Goal: Information Seeking & Learning: Learn about a topic

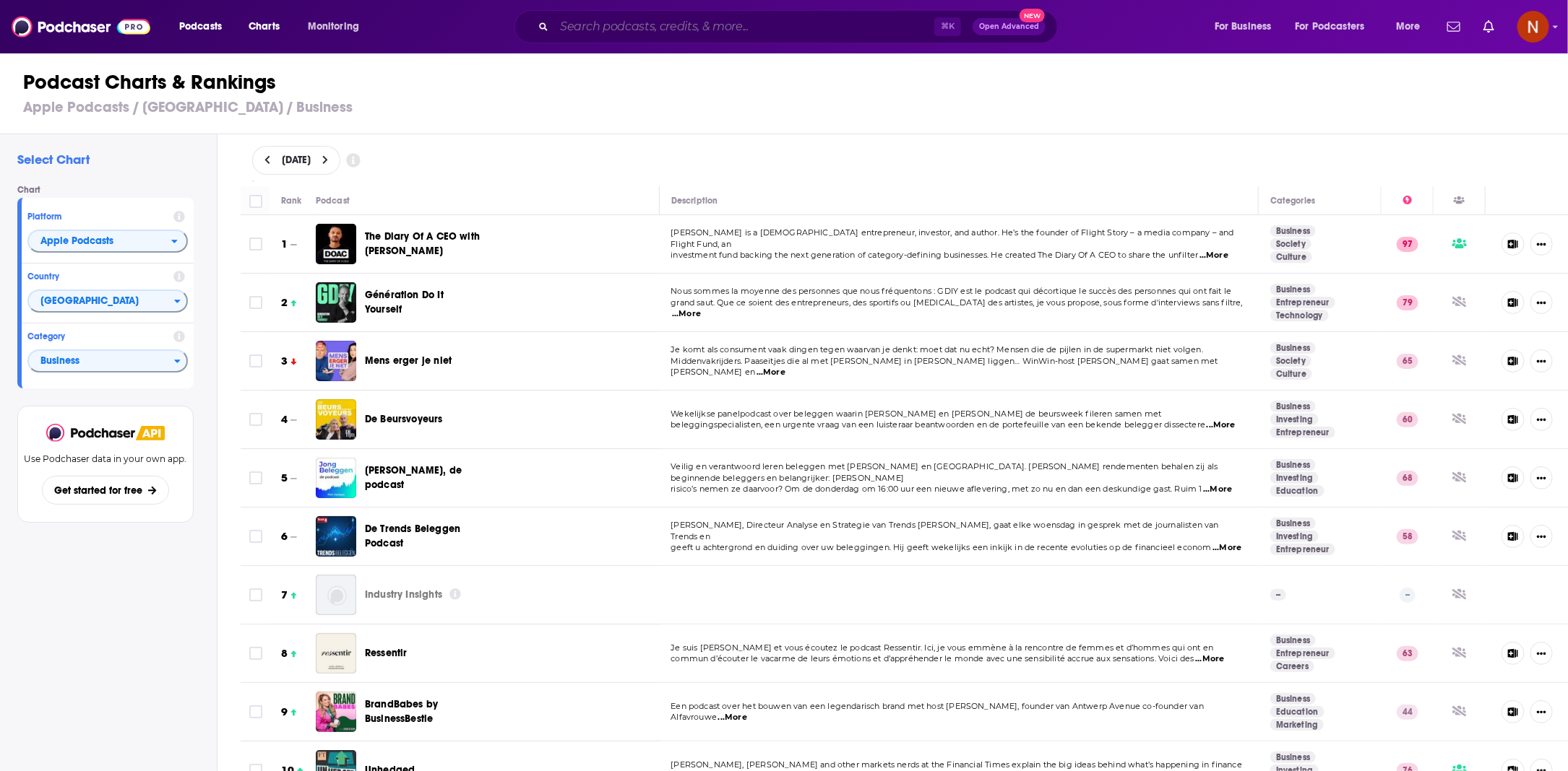
click at [670, 23] on input "Search podcasts, credits, & more..." at bounding box center [744, 27] width 380 height 23
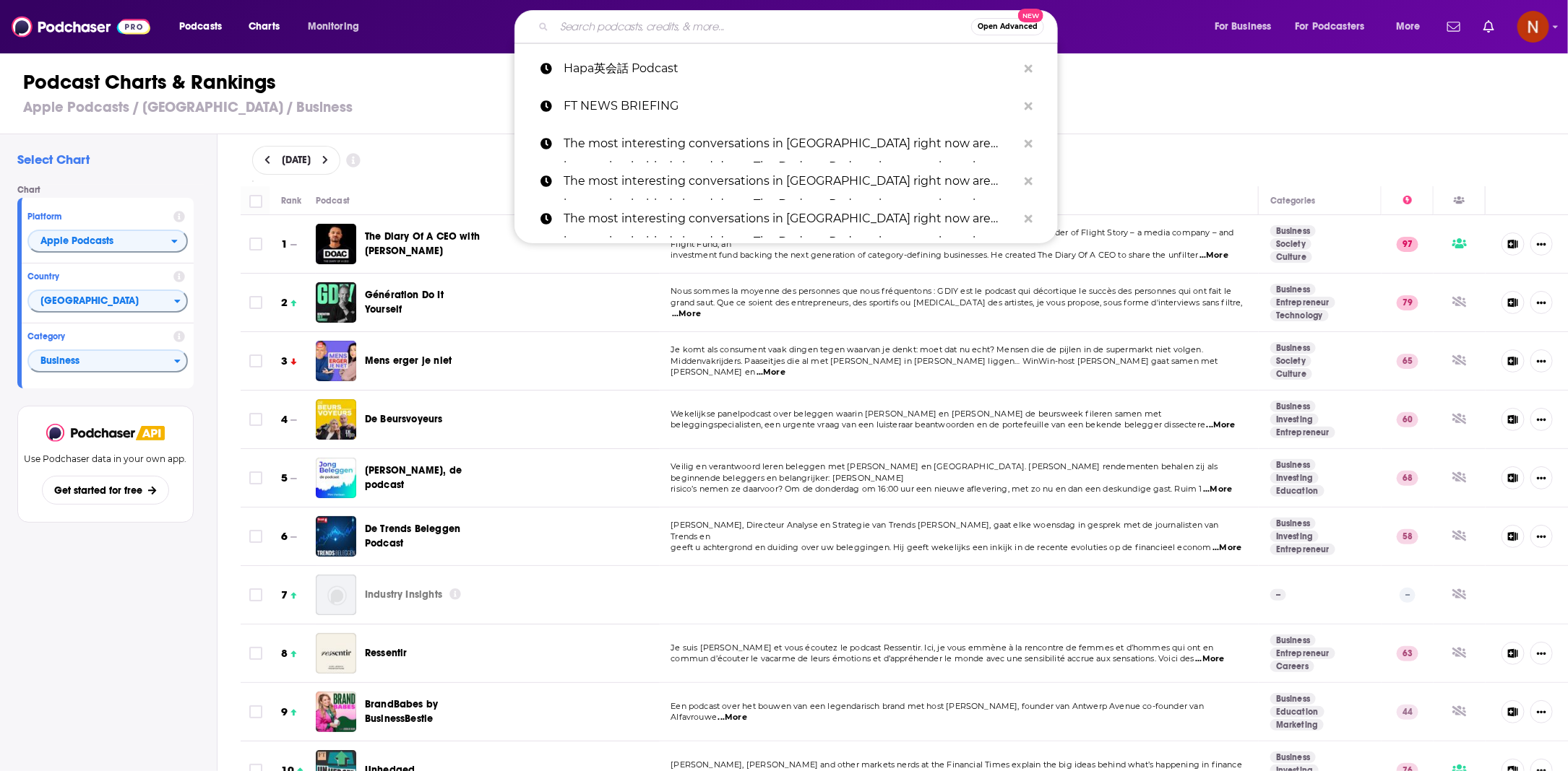
scroll to position [3442, 0]
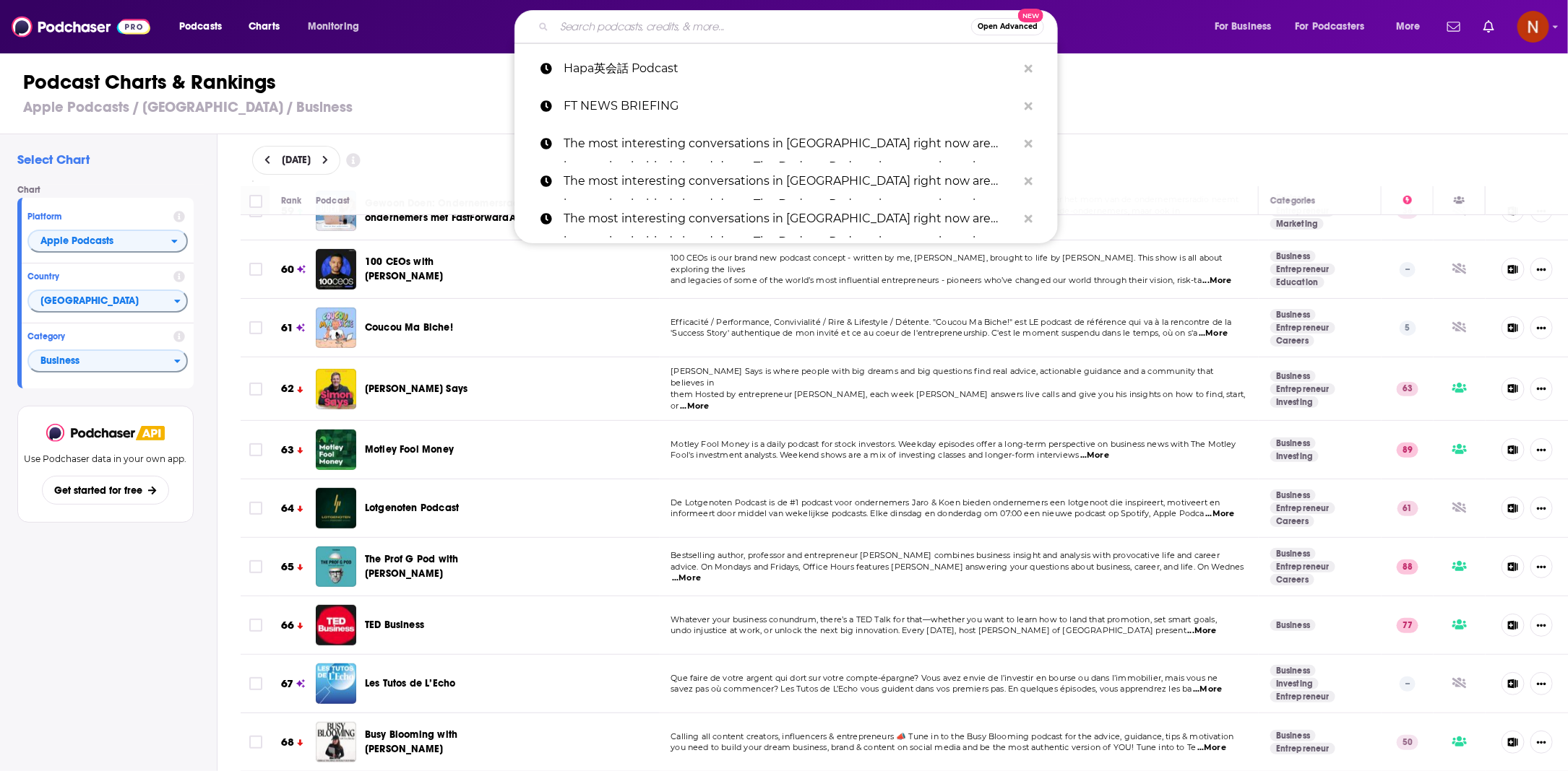
paste input "Eine kurze Geschichte über..."
type input "Eine kurze Geschichte über..."
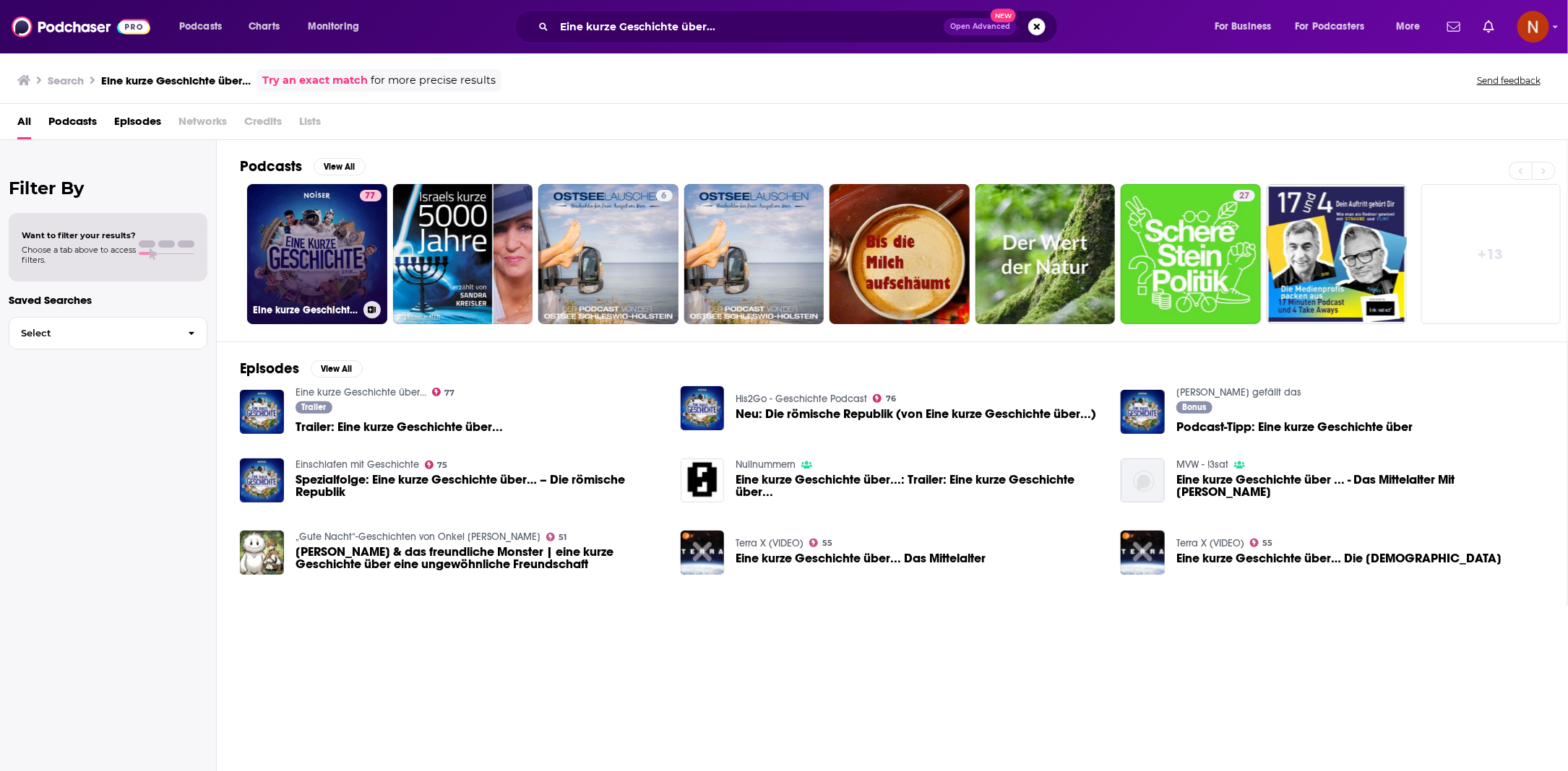
click at [331, 242] on link "77 Eine kurze Geschichte über..." at bounding box center [317, 254] width 140 height 140
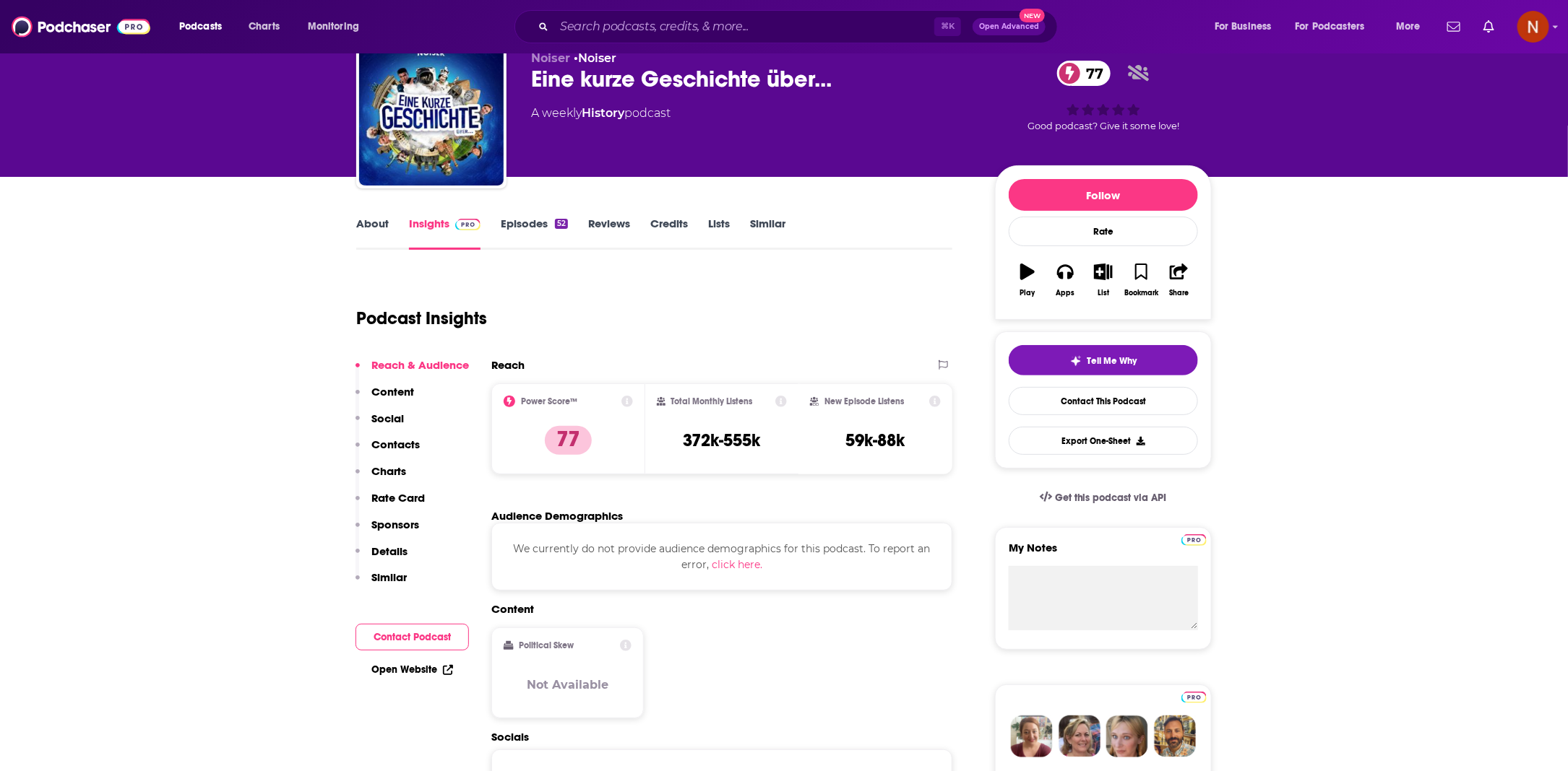
scroll to position [22, 0]
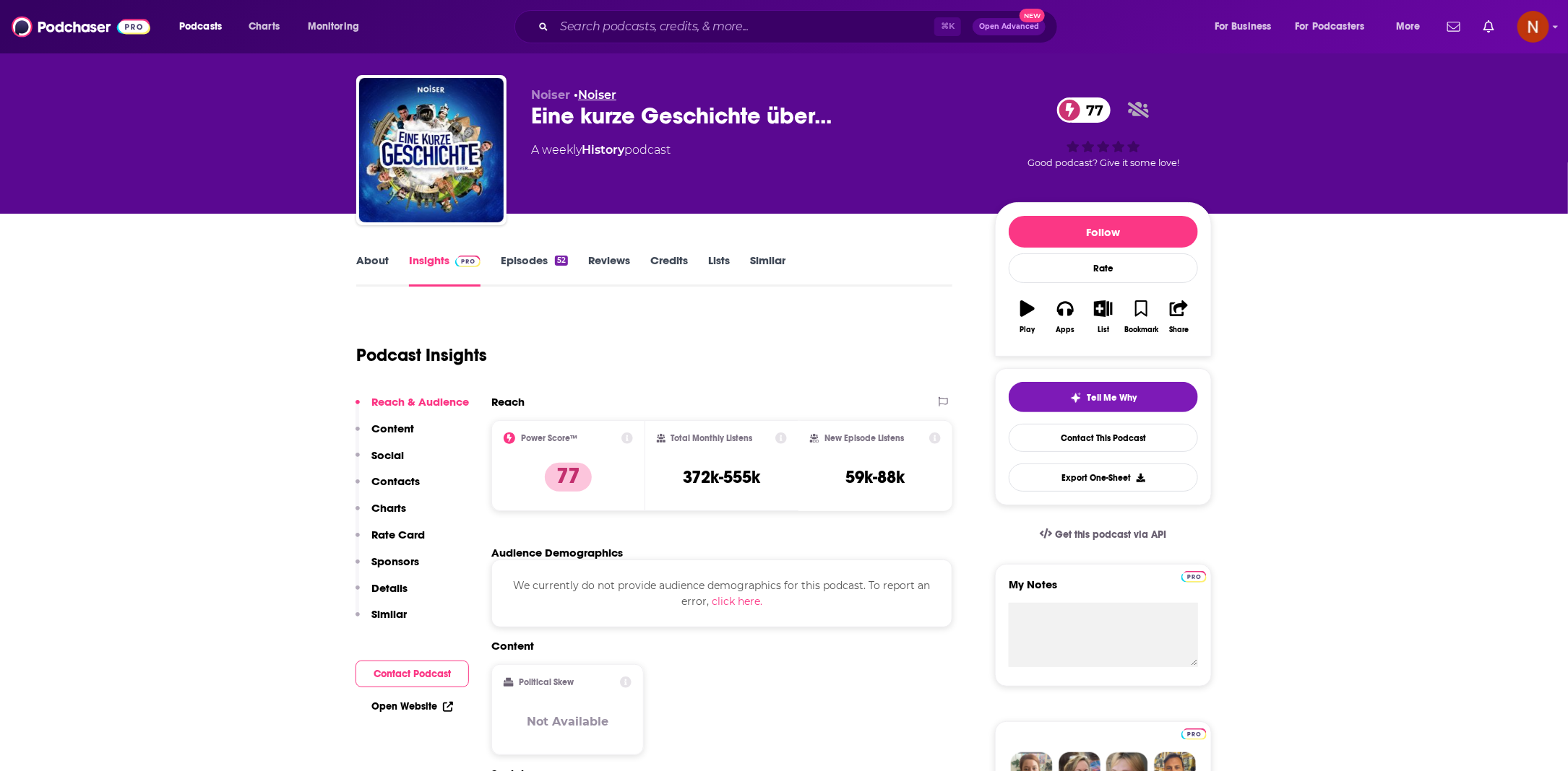
click at [598, 93] on link "Noiser" at bounding box center [597, 95] width 38 height 14
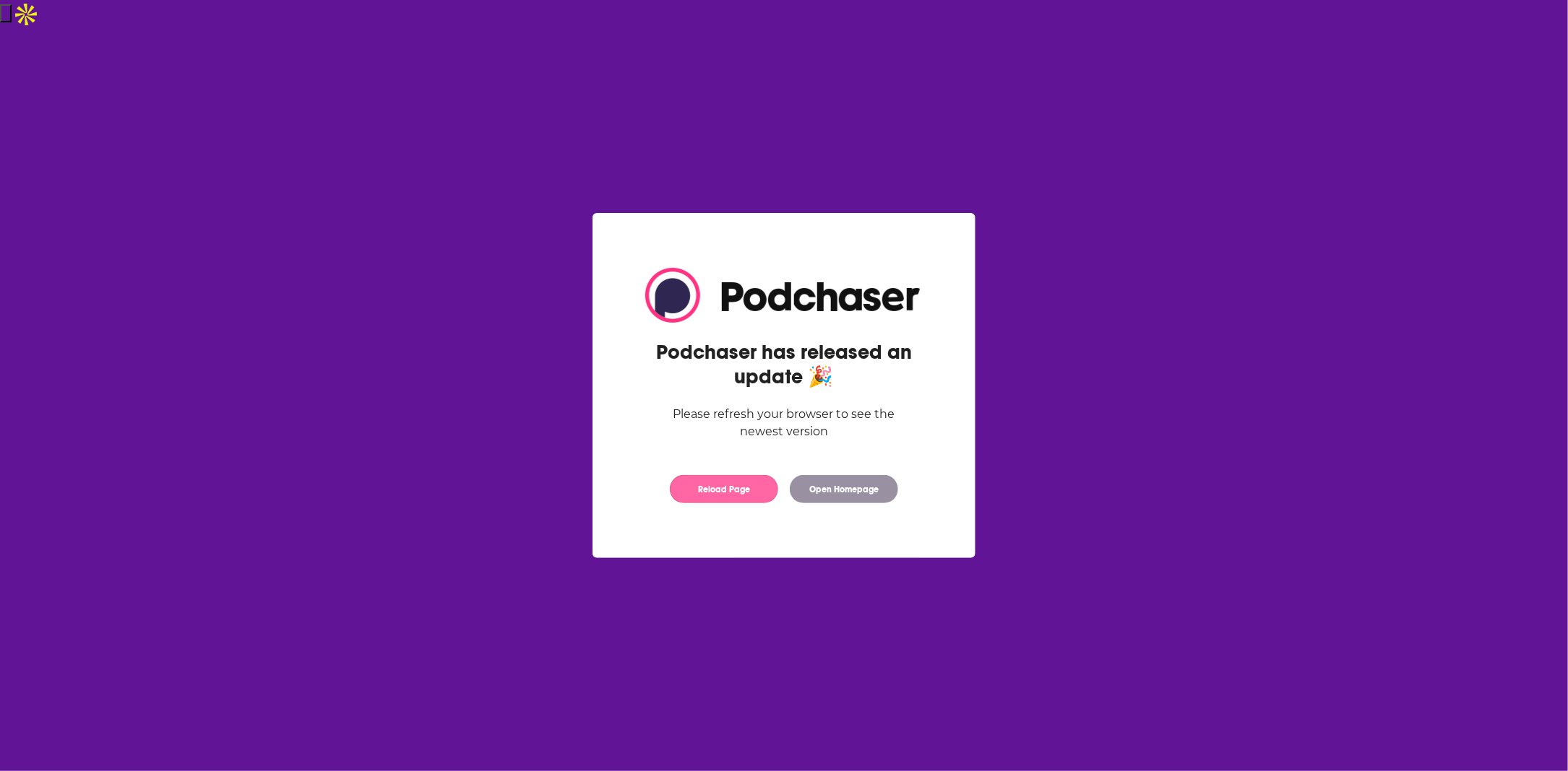
click at [743, 493] on button "Reload Page" at bounding box center [724, 489] width 108 height 28
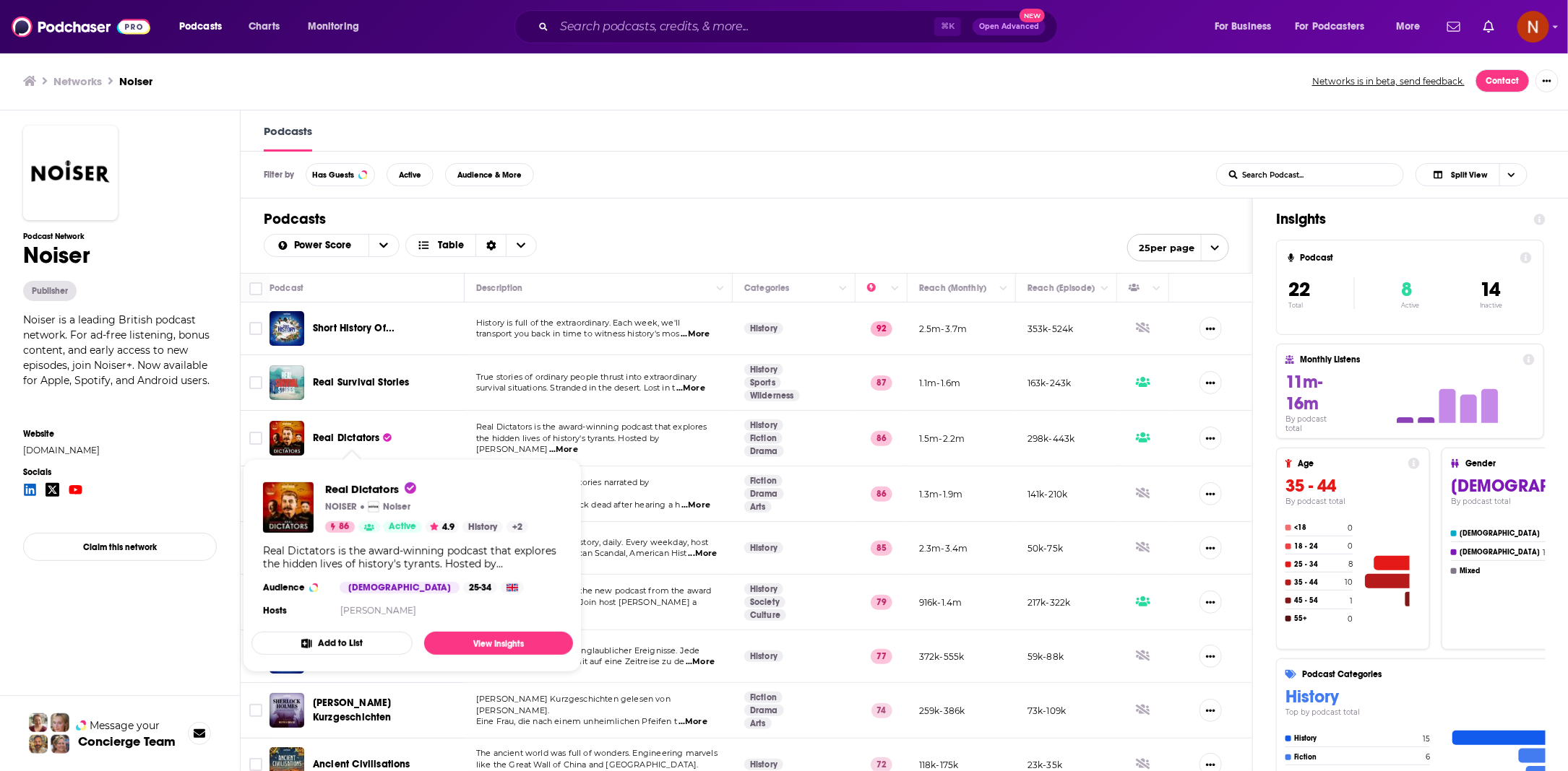
click at [345, 436] on span "Real Dictators" at bounding box center [346, 438] width 67 height 13
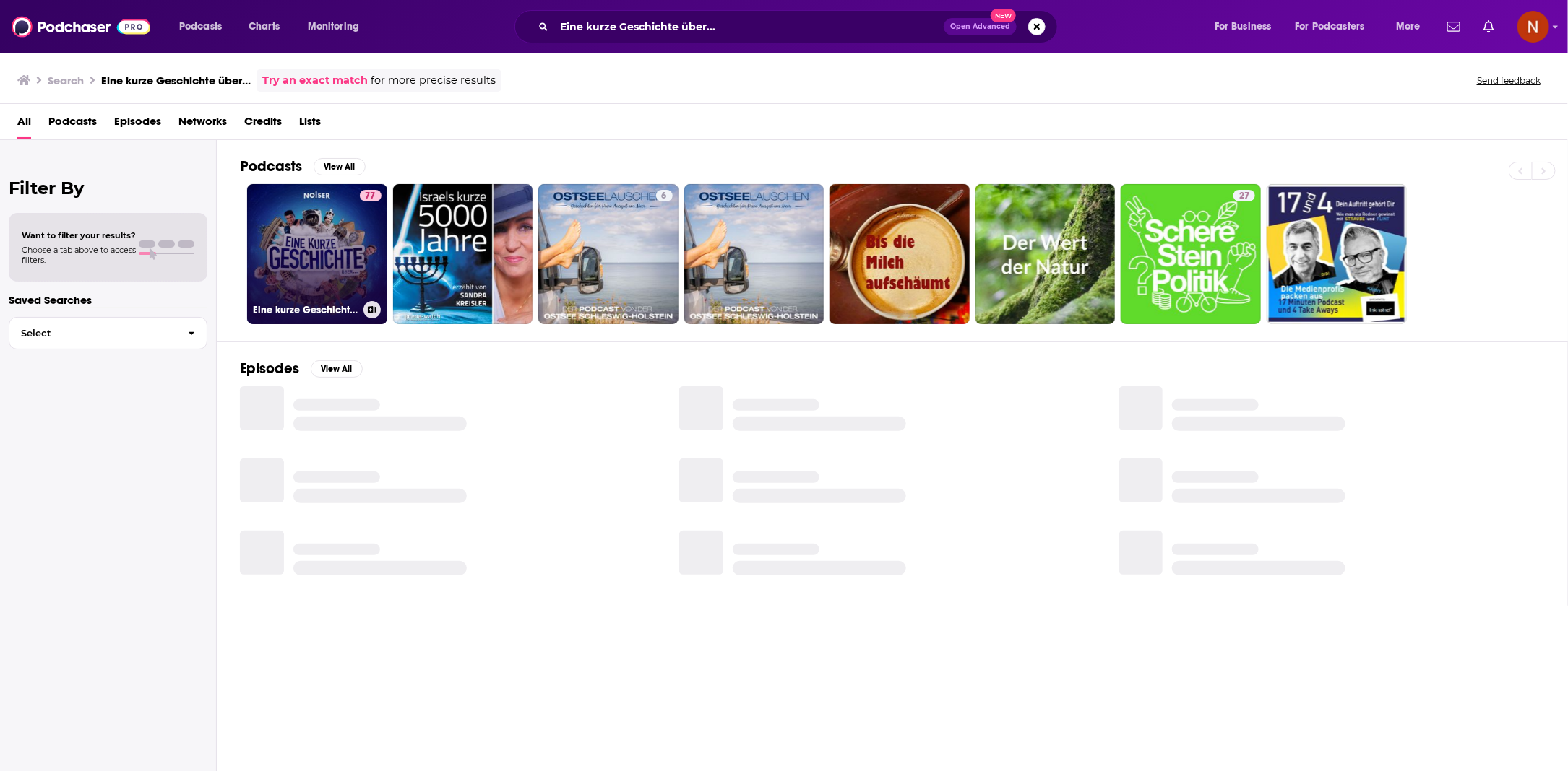
click at [334, 256] on link "77 Eine kurze Geschichte über..." at bounding box center [317, 254] width 140 height 140
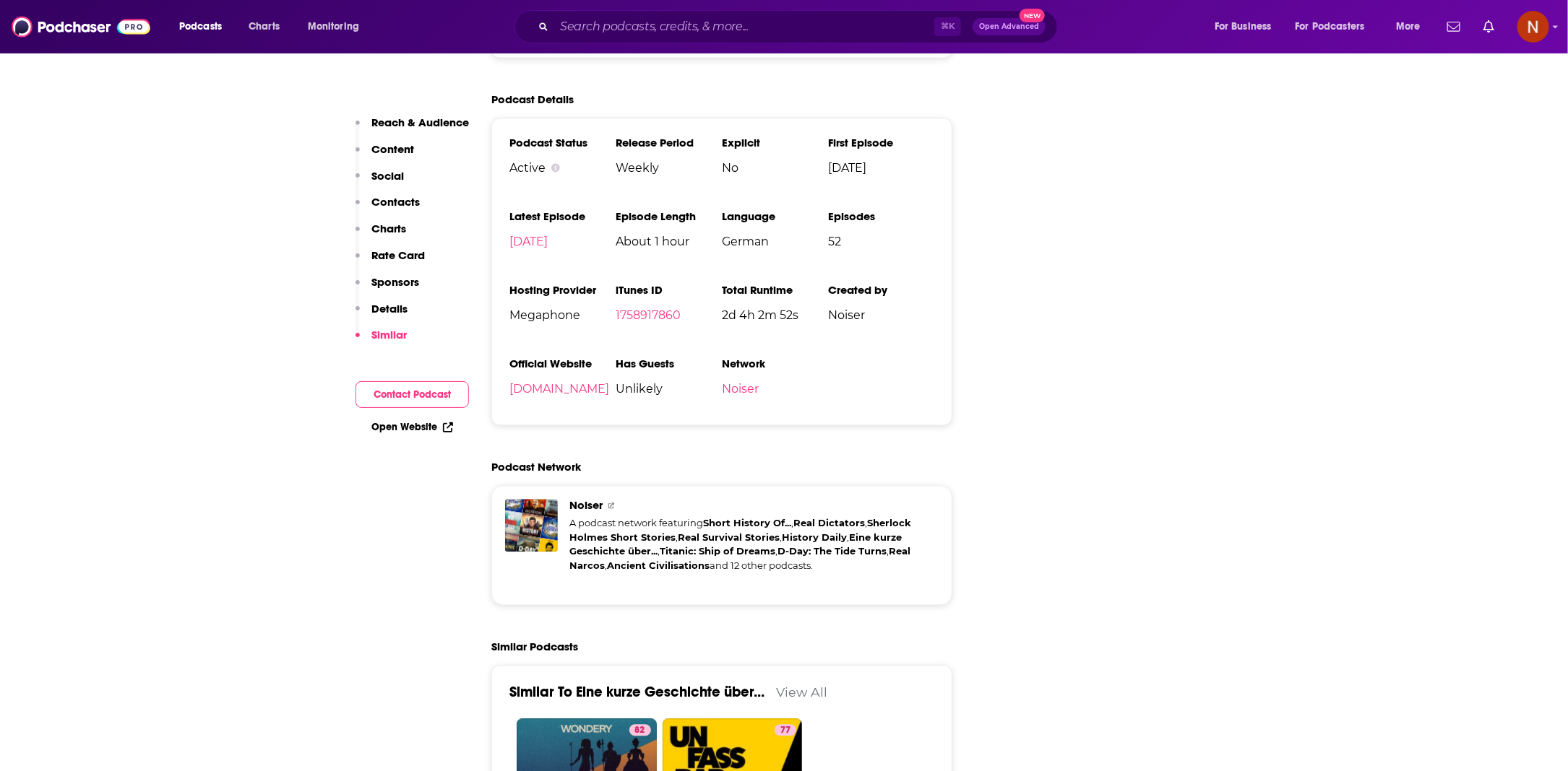
scroll to position [1682, 0]
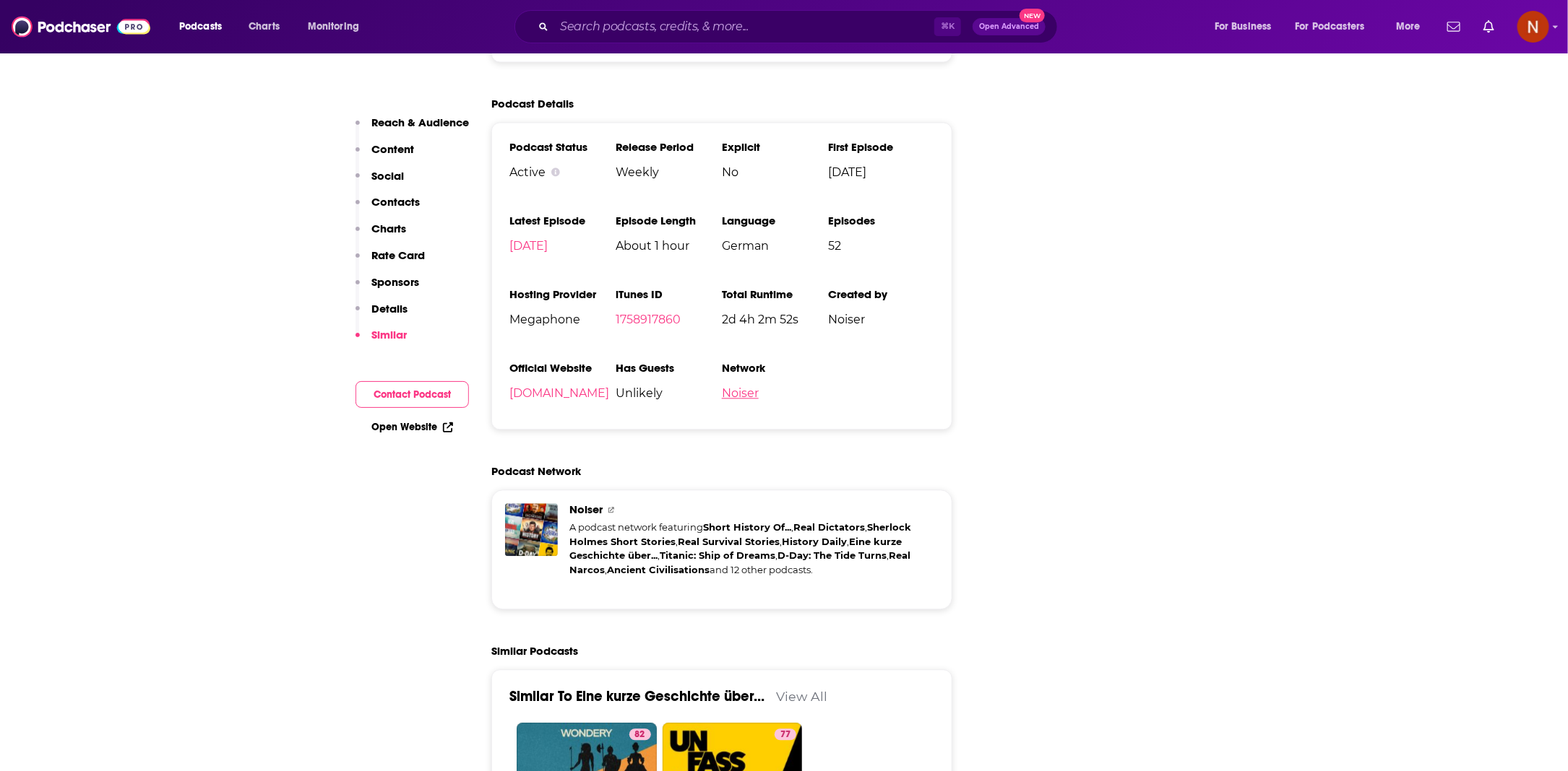
click at [735, 391] on link "Noiser" at bounding box center [740, 394] width 37 height 14
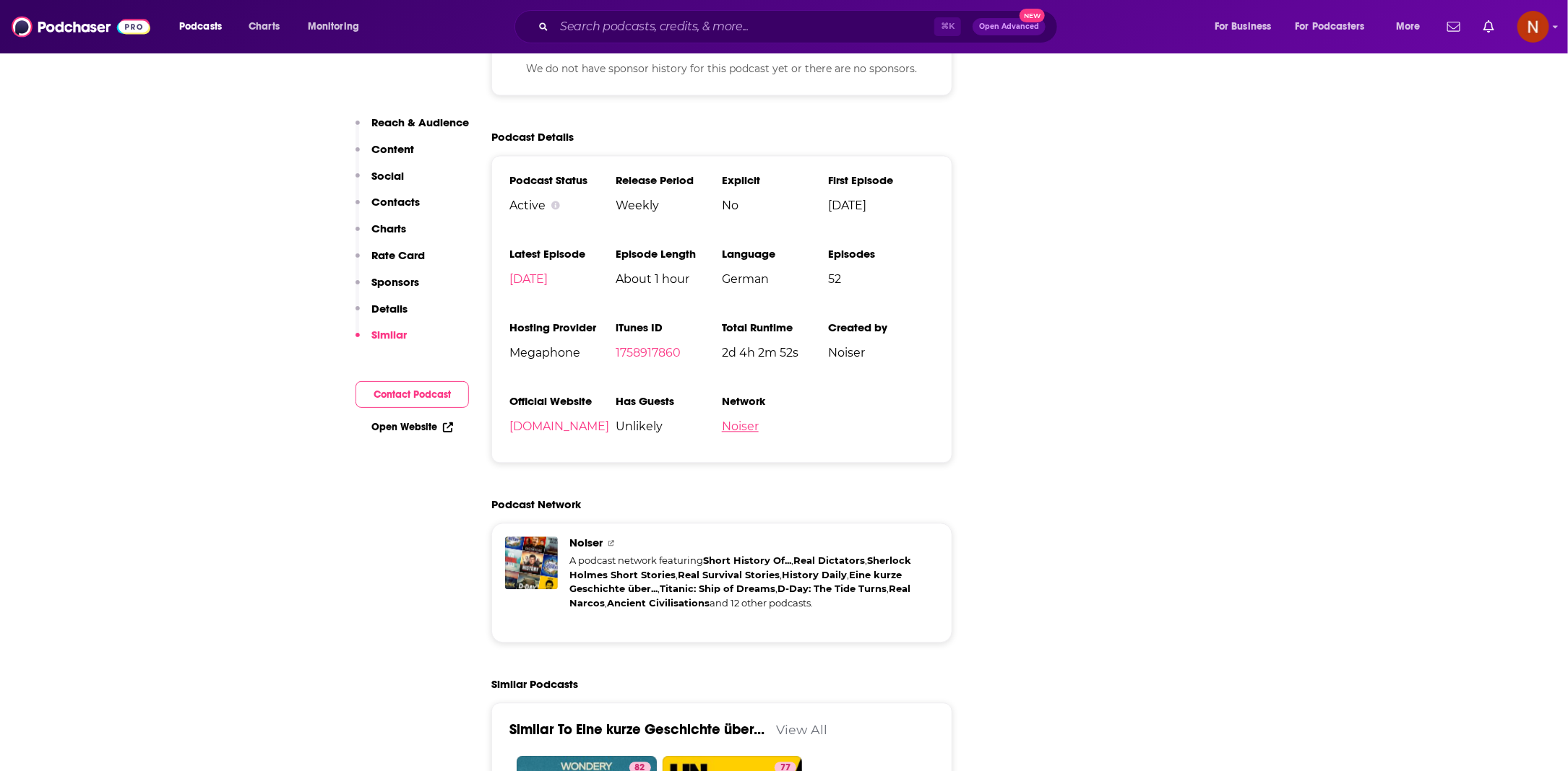
scroll to position [1560, 0]
